Goal: Task Accomplishment & Management: Complete application form

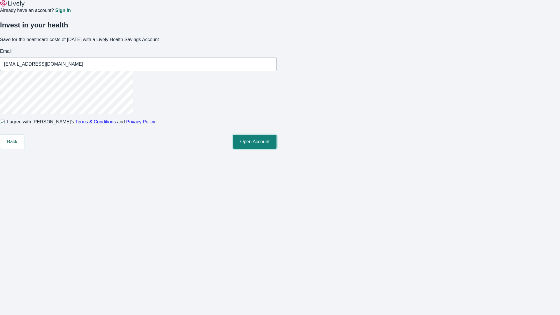
click at [277, 149] on button "Open Account" at bounding box center [254, 142] width 43 height 14
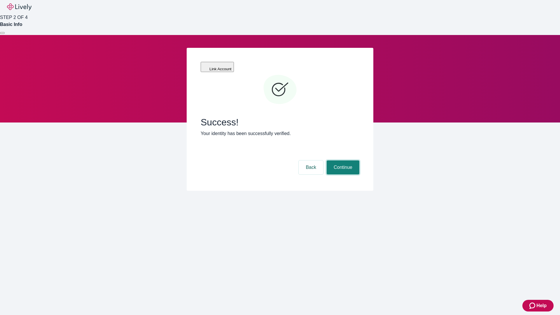
click at [342, 160] on button "Continue" at bounding box center [343, 167] width 33 height 14
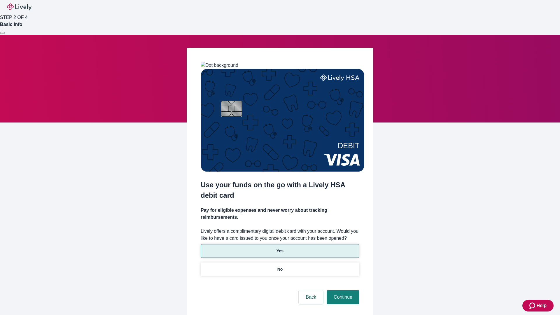
click at [280, 248] on p "Yes" at bounding box center [280, 251] width 7 height 6
click at [342, 290] on button "Continue" at bounding box center [343, 297] width 33 height 14
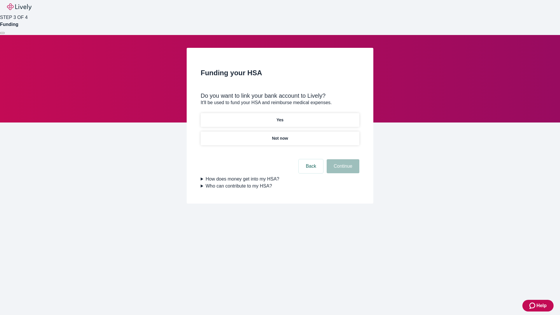
click at [280, 135] on p "Not now" at bounding box center [280, 138] width 16 height 6
click at [342, 170] on button "Continue" at bounding box center [343, 166] width 33 height 14
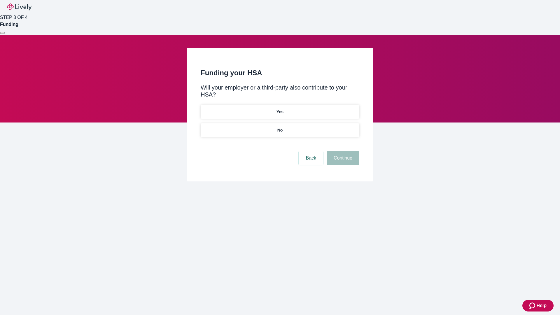
click at [280, 127] on p "No" at bounding box center [280, 130] width 6 height 6
click at [342, 151] on button "Continue" at bounding box center [343, 158] width 33 height 14
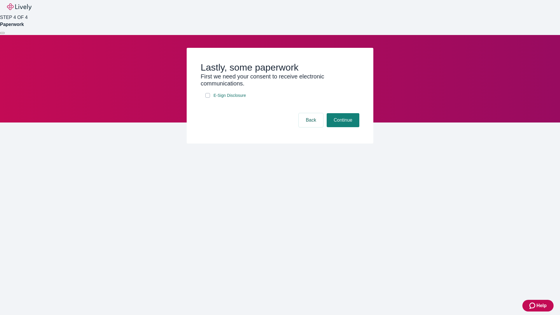
click at [208, 98] on input "E-Sign Disclosure" at bounding box center [207, 95] width 5 height 5
checkbox input "true"
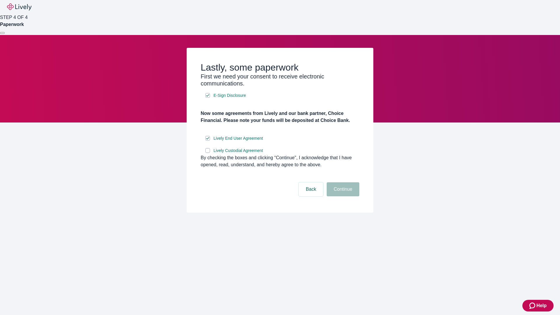
click at [208, 153] on input "Lively Custodial Agreement" at bounding box center [207, 150] width 5 height 5
checkbox input "true"
click at [342, 196] on button "Continue" at bounding box center [343, 189] width 33 height 14
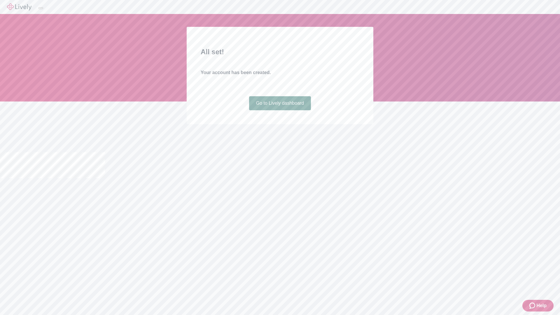
click at [280, 110] on link "Go to Lively dashboard" at bounding box center [280, 103] width 62 height 14
